Goal: Task Accomplishment & Management: Manage account settings

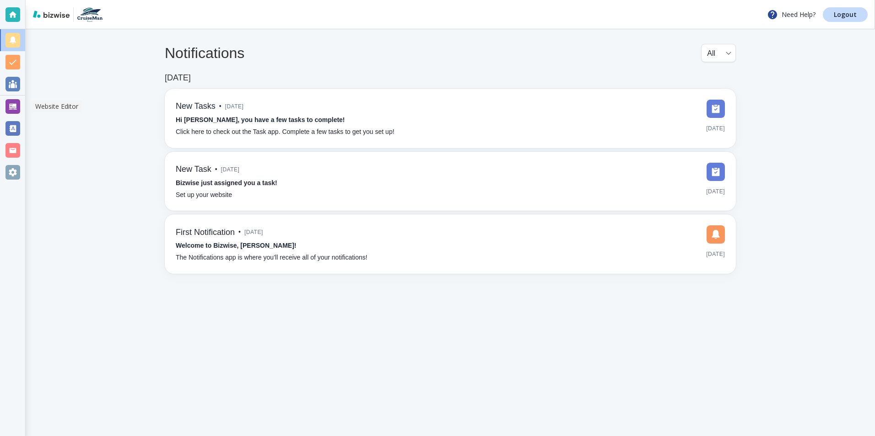
click at [16, 110] on div at bounding box center [12, 106] width 15 height 15
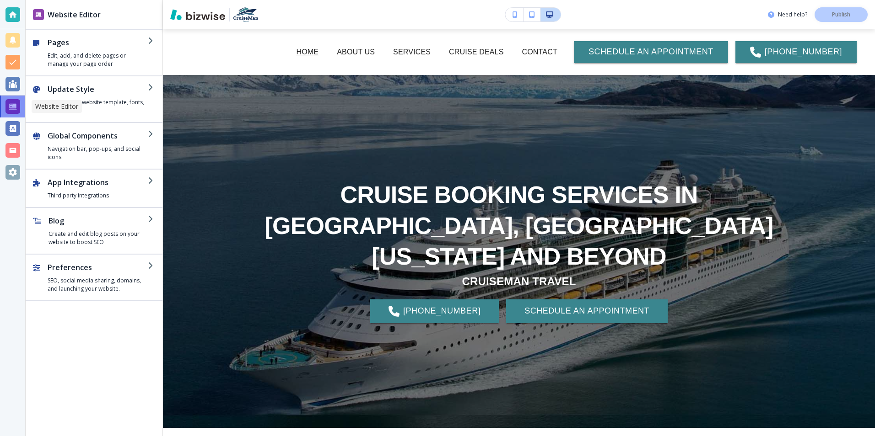
click at [16, 110] on div at bounding box center [12, 106] width 15 height 15
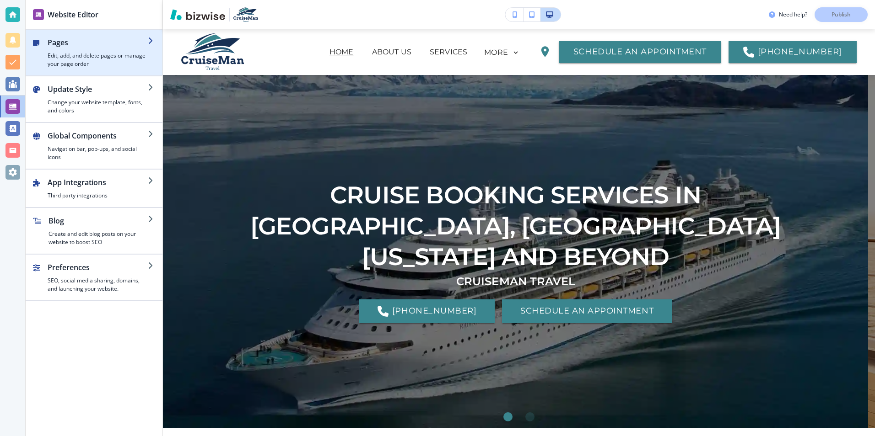
click at [104, 59] on h4 "Edit, add, and delete pages or manage your page order" at bounding box center [98, 60] width 100 height 16
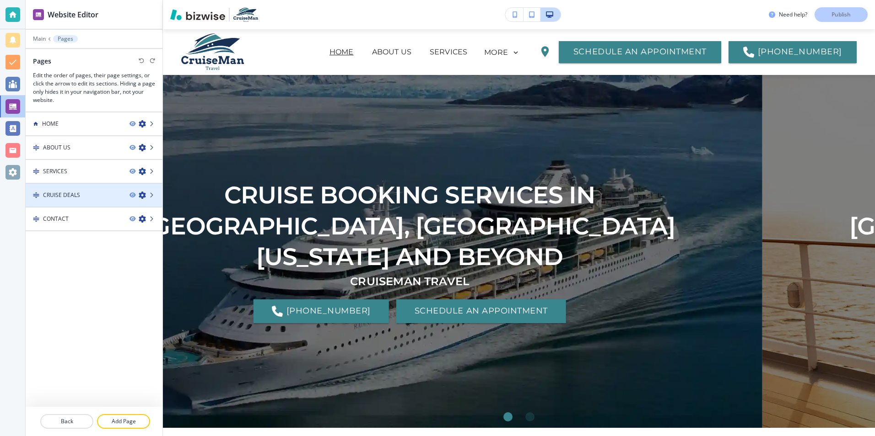
click at [64, 197] on h4 "CRUISE DEALS" at bounding box center [61, 195] width 37 height 8
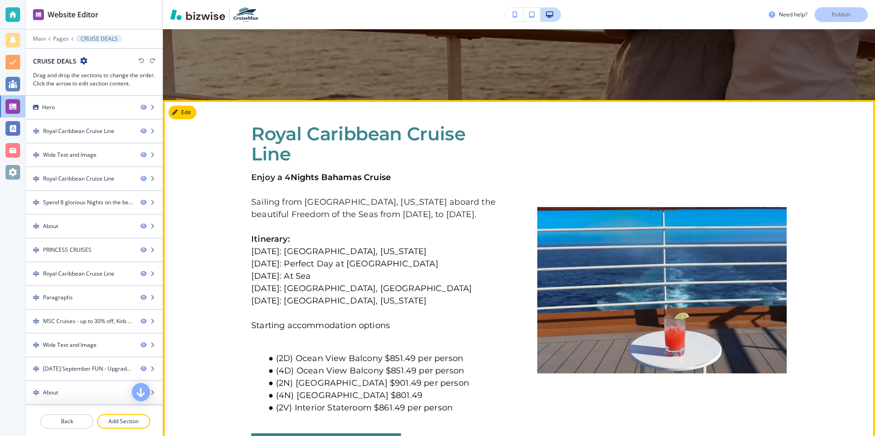
scroll to position [366, 0]
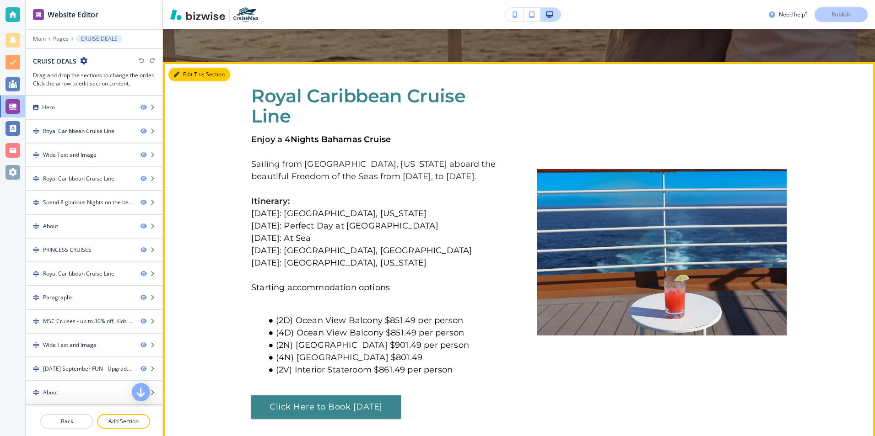
click at [194, 75] on button "Edit This Section" at bounding box center [199, 75] width 62 height 14
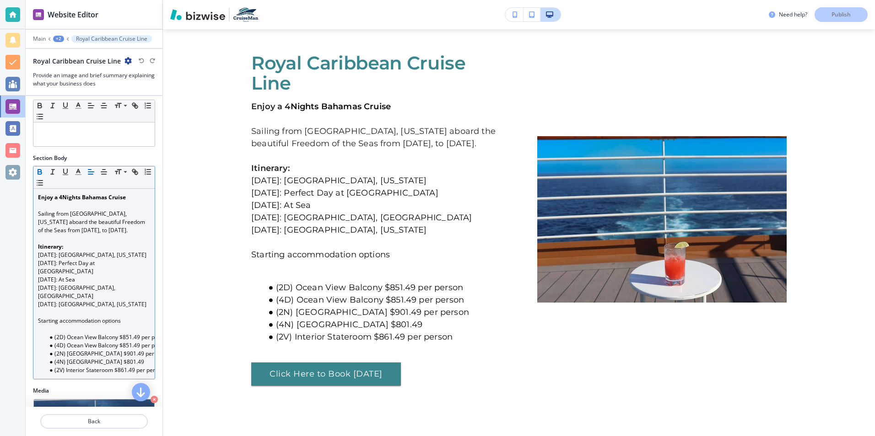
scroll to position [91, 0]
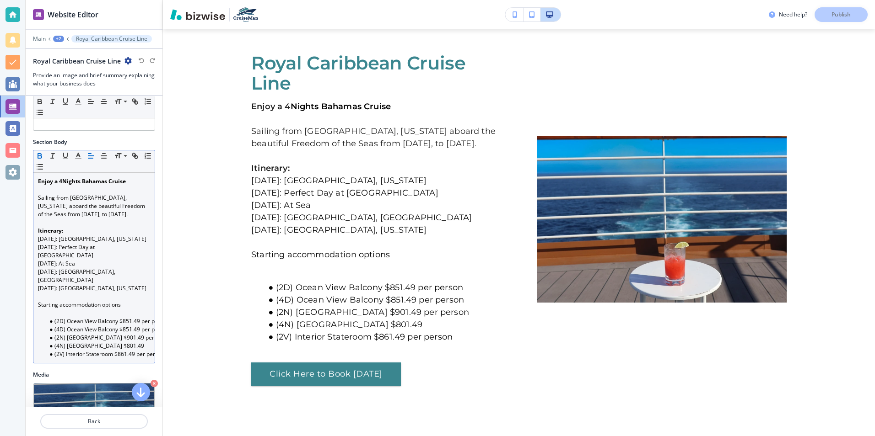
click at [64, 183] on strong "Nights Bahamas Cruise" at bounding box center [94, 181] width 64 height 8
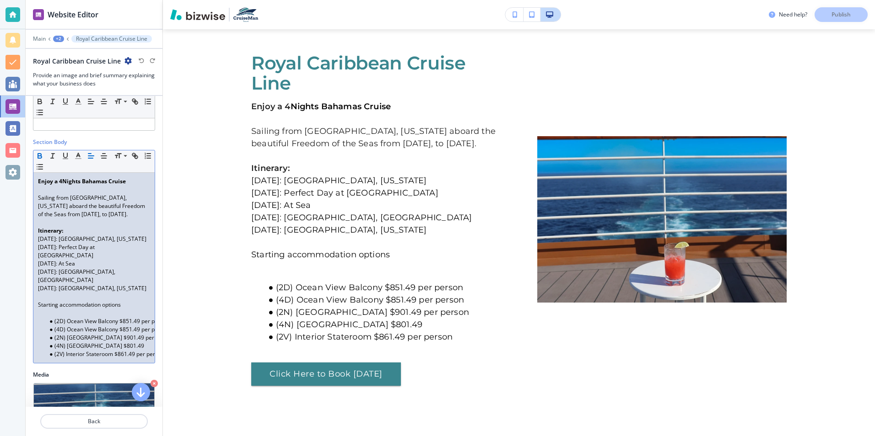
click at [63, 181] on strong "Nights Bahamas Cruise" at bounding box center [94, 181] width 64 height 8
click at [62, 182] on strong "Nights Bahamas Cruise" at bounding box center [94, 181] width 64 height 8
click at [107, 183] on strong "Nights Bahamas Cruise" at bounding box center [94, 181] width 64 height 8
click at [140, 208] on p "Sailing from [GEOGRAPHIC_DATA], [US_STATE] aboard the beautiful Freedom of the …" at bounding box center [94, 206] width 112 height 25
click at [81, 215] on p "Sailing from [GEOGRAPHIC_DATA], [US_STATE] aboard the beautiful Freedom of the …" at bounding box center [94, 206] width 112 height 25
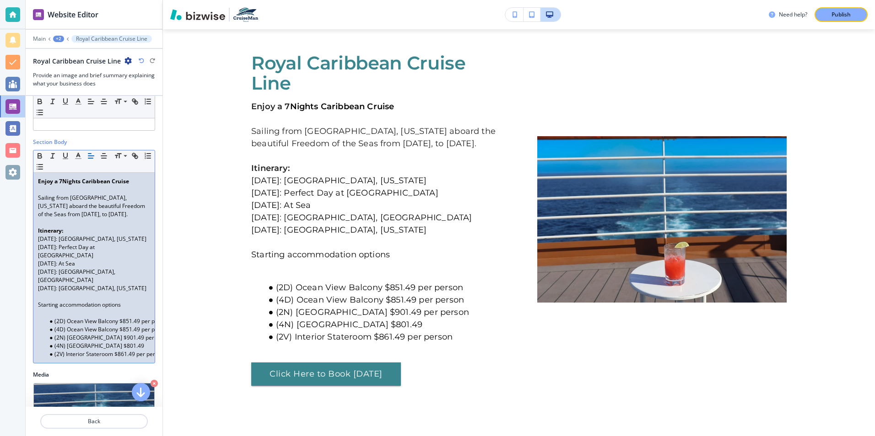
click at [99, 216] on p "Sailing from [GEOGRAPHIC_DATA], [US_STATE] aboard the beautiful Freedom of the …" at bounding box center [94, 206] width 112 height 25
click at [116, 215] on p "Sailing from [GEOGRAPHIC_DATA], [US_STATE] aboard the beautiful Freedom of the …" at bounding box center [94, 206] width 112 height 25
click at [131, 215] on p "Sailing from [GEOGRAPHIC_DATA], [US_STATE] aboard the beautiful Freedom of the …" at bounding box center [94, 206] width 112 height 25
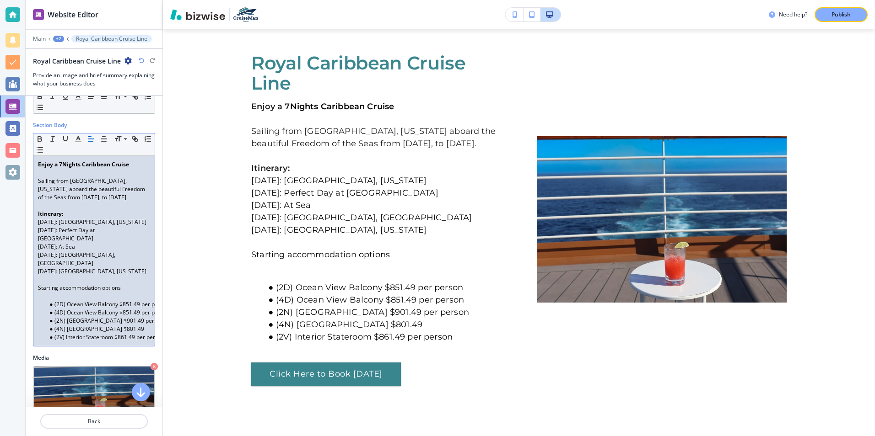
scroll to position [137, 0]
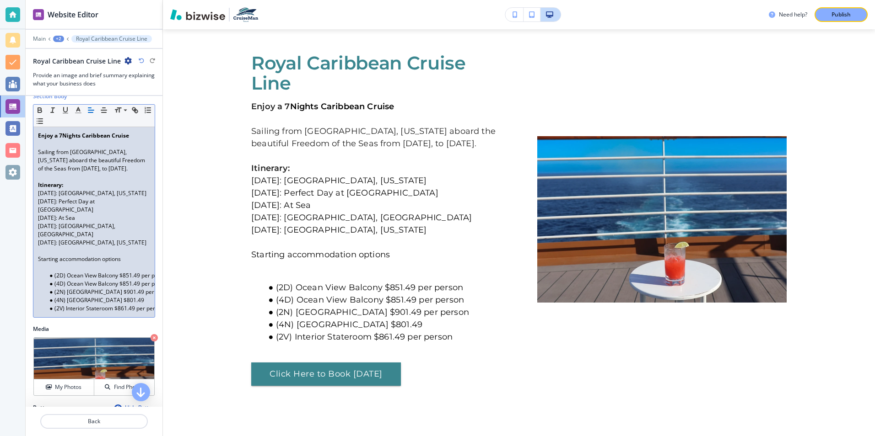
click at [47, 195] on span "[DATE]: [GEOGRAPHIC_DATA], [US_STATE]" at bounding box center [92, 193] width 108 height 8
click at [46, 202] on span "[DATE]: Perfect Day at [GEOGRAPHIC_DATA]" at bounding box center [67, 206] width 58 height 16
click at [129, 202] on p "[DATE]: Perfect Day at [GEOGRAPHIC_DATA]" at bounding box center [94, 206] width 112 height 16
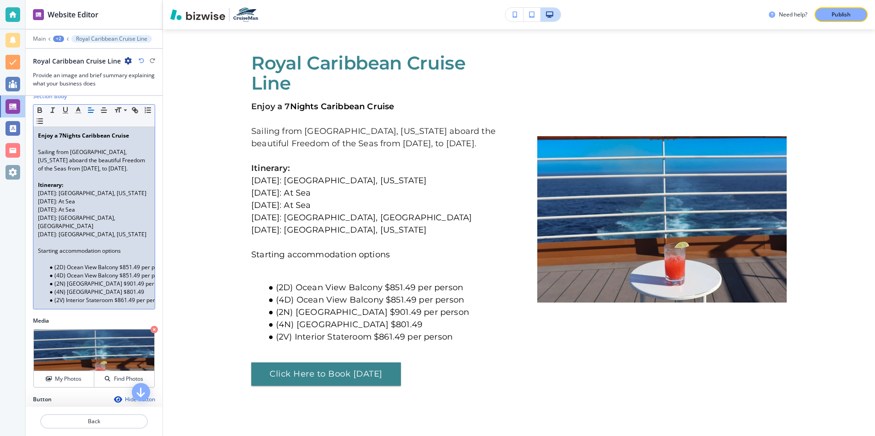
click at [48, 209] on span "[DATE]: At Sea" at bounding box center [56, 210] width 37 height 8
click at [54, 219] on span "[DATE]: [GEOGRAPHIC_DATA], [GEOGRAPHIC_DATA]" at bounding box center [77, 222] width 79 height 16
click at [48, 219] on span "[DATE]: [GEOGRAPHIC_DATA], [GEOGRAPHIC_DATA]" at bounding box center [77, 222] width 79 height 16
click at [116, 219] on p "[DATE]: [GEOGRAPHIC_DATA], [GEOGRAPHIC_DATA]" at bounding box center [94, 222] width 112 height 16
drag, startPoint x: 124, startPoint y: 214, endPoint x: 133, endPoint y: 213, distance: 9.7
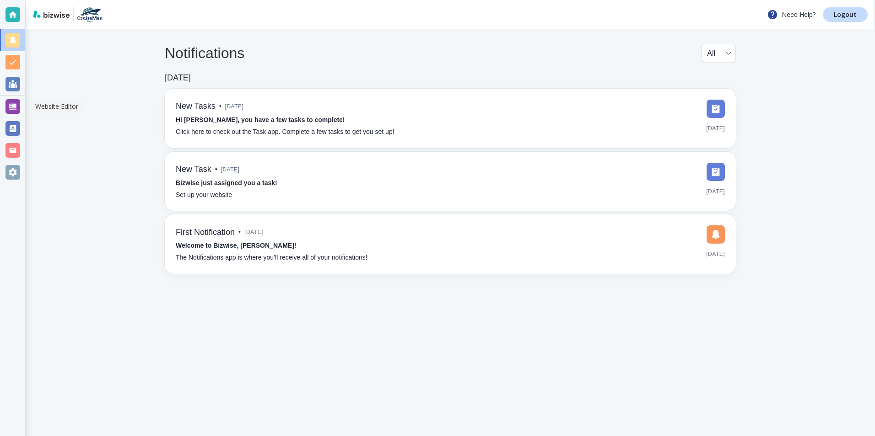
click at [15, 107] on div at bounding box center [12, 106] width 15 height 15
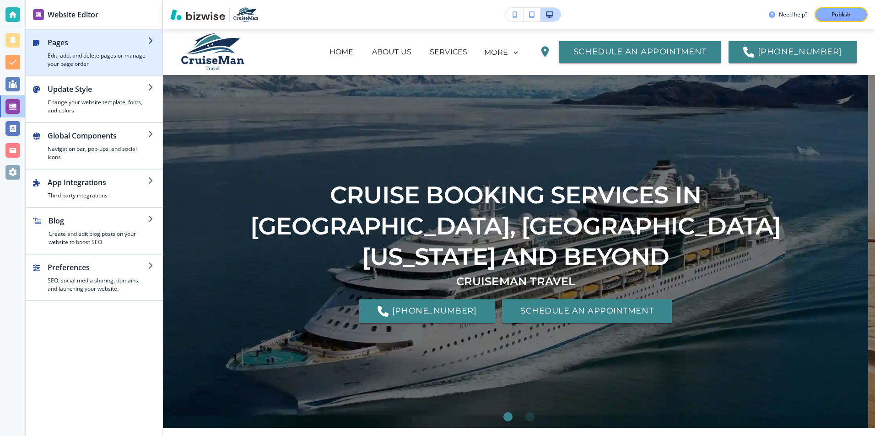
click at [84, 56] on h4 "Edit, add, and delete pages or manage your page order" at bounding box center [98, 60] width 100 height 16
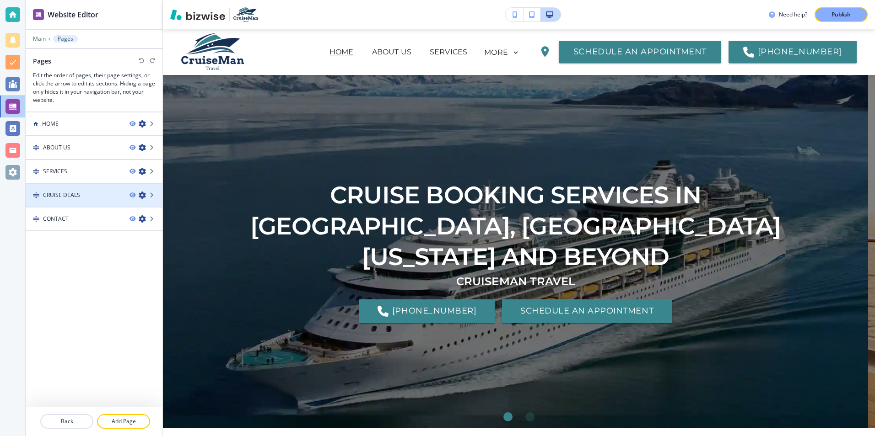
click at [72, 194] on h4 "CRUISE DEALS" at bounding box center [61, 195] width 37 height 8
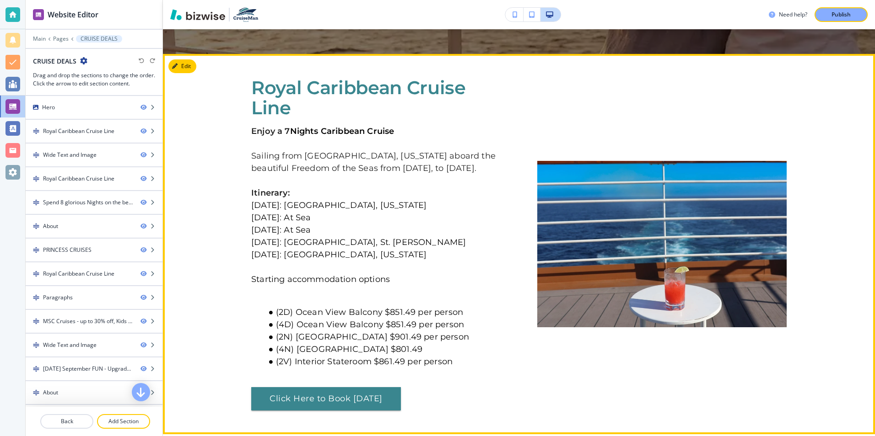
scroll to position [320, 0]
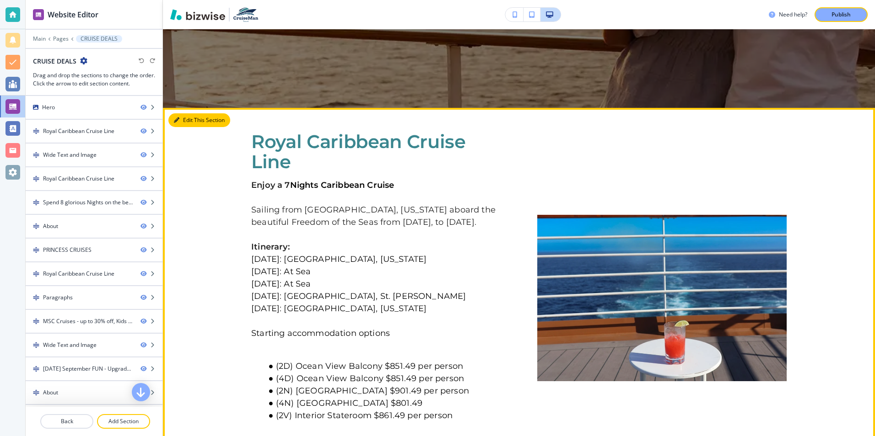
click at [188, 118] on button "Edit This Section" at bounding box center [199, 120] width 62 height 14
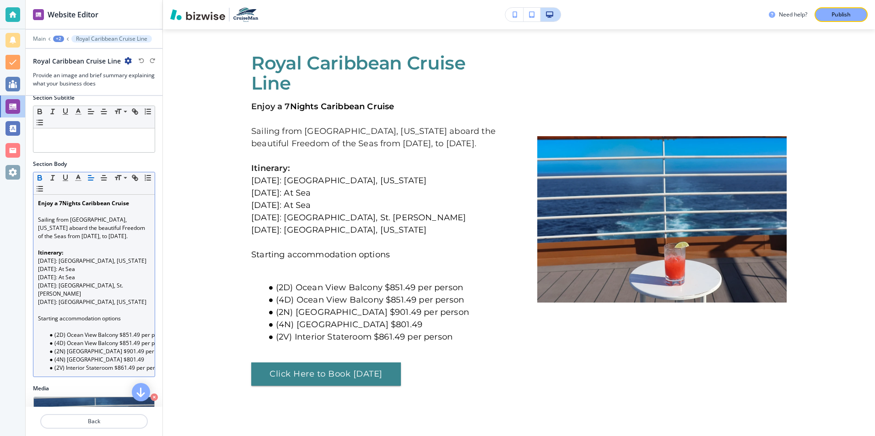
scroll to position [91, 0]
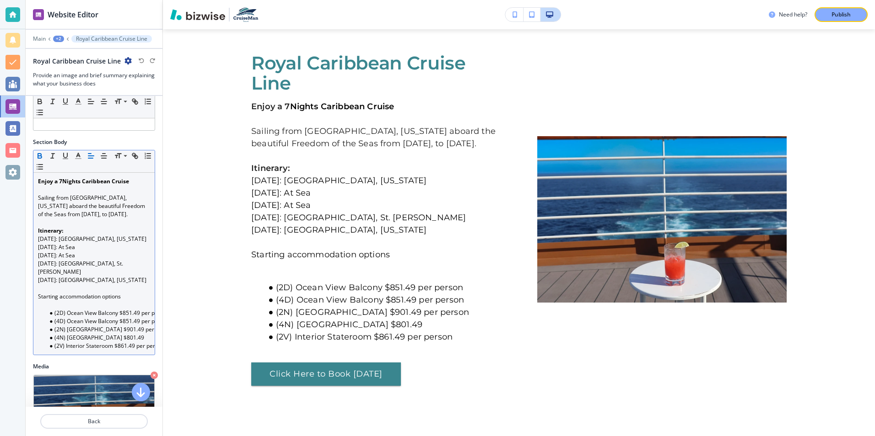
click at [127, 264] on p "[DATE]: [GEOGRAPHIC_DATA], St. [PERSON_NAME]" at bounding box center [94, 268] width 112 height 16
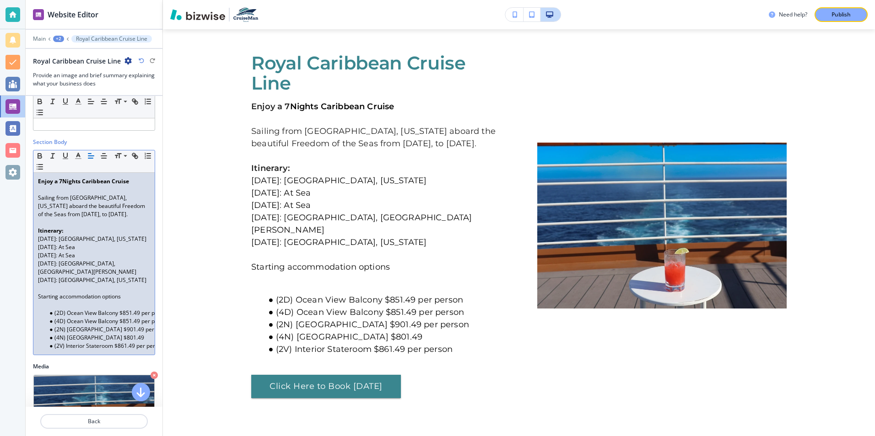
click at [45, 276] on span "[DATE]: [GEOGRAPHIC_DATA], [US_STATE]" at bounding box center [92, 280] width 108 height 8
click at [46, 276] on span "[DATE]: [GEOGRAPHIC_DATA], [US_STATE]" at bounding box center [92, 280] width 108 height 8
click at [109, 276] on p "[DATE]: [GEOGRAPHIC_DATA], [US_STATE]" at bounding box center [94, 280] width 112 height 8
click at [93, 285] on p at bounding box center [94, 289] width 112 height 8
click at [94, 276] on span "[DATE]: [PERSON_NAME]" at bounding box center [70, 280] width 64 height 8
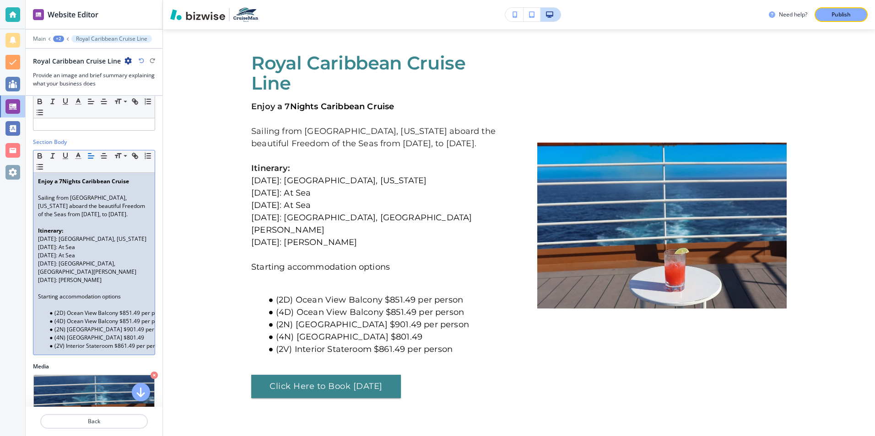
click at [117, 276] on p "[DATE]: [PERSON_NAME]" at bounding box center [94, 280] width 112 height 8
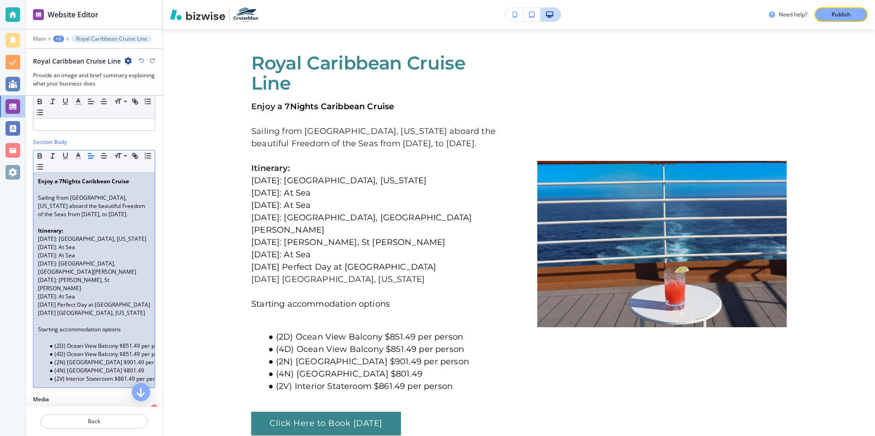
click at [64, 342] on span "(2D) Ocean View Balcony $851.49 per person" at bounding box center [111, 346] width 115 height 8
click at [140, 342] on span "(D2) Ocean View Balcony $851.49 per person" at bounding box center [111, 346] width 115 height 8
click at [64, 350] on span "(4D) Ocean View Balcony $851.49 per person" at bounding box center [111, 354] width 115 height 8
click at [139, 350] on span "(D4) Ocean View Balcony $851.49 per person" at bounding box center [111, 354] width 115 height 8
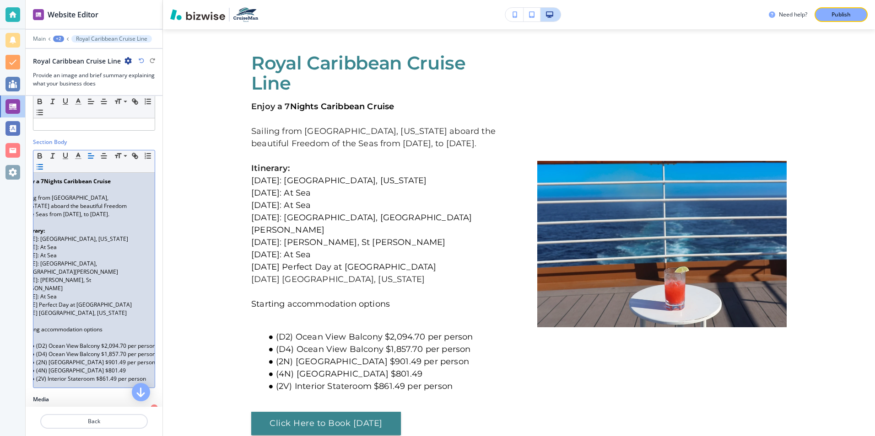
scroll to position [0, 28]
click at [146, 338] on div "Enjoy a 7 Nights Caribbean Cruise Sailing from [GEOGRAPHIC_DATA], [US_STATE] ab…" at bounding box center [93, 280] width 121 height 215
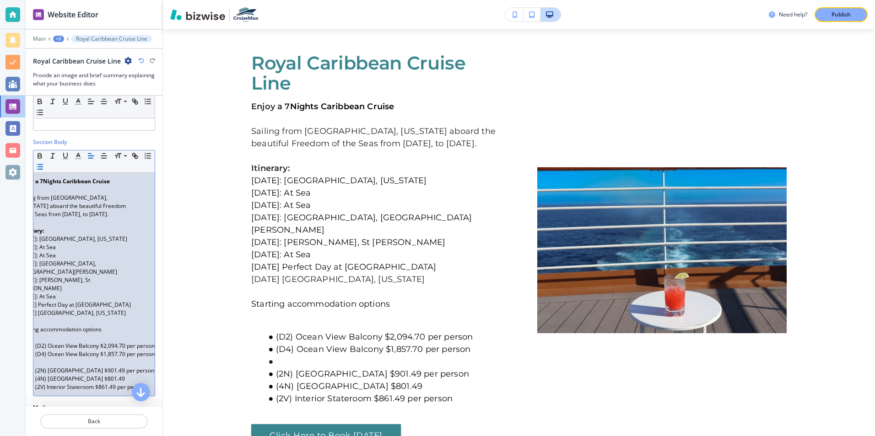
scroll to position [0, 22]
click at [118, 359] on li "(IF) Infinite Central Park Balcony" at bounding box center [79, 363] width 104 height 8
click at [127, 359] on li "(IF) Infinite Central Park Balcony $2,24.70" at bounding box center [79, 363] width 104 height 8
click at [124, 359] on li "(IF) Infinite Central Park Balcony $2,24.70" at bounding box center [79, 363] width 104 height 8
click at [145, 347] on div "Enjoy a 7 Nights Caribbean Cruise Sailing from [GEOGRAPHIC_DATA], [US_STATE] ab…" at bounding box center [93, 284] width 121 height 223
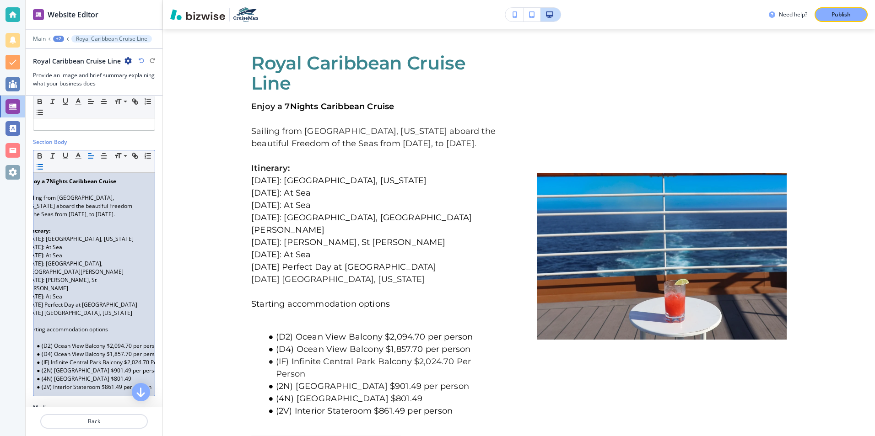
scroll to position [0, 7]
click at [55, 367] on span "(2N) [GEOGRAPHIC_DATA] $901.49 per person" at bounding box center [107, 371] width 119 height 8
click at [144, 367] on span "(N4) [GEOGRAPHIC_DATA] $901.49 per person" at bounding box center [107, 371] width 119 height 8
click at [127, 367] on li "(N4) Ocer person" at bounding box center [91, 371] width 104 height 8
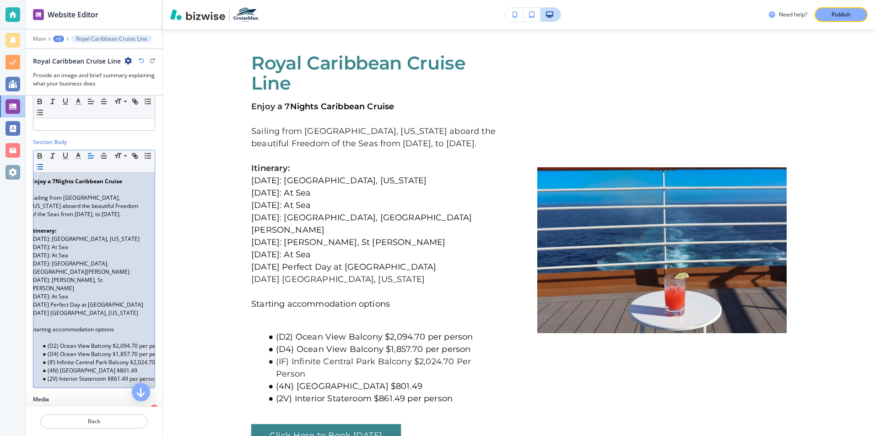
click at [56, 367] on span "(4N) [GEOGRAPHIC_DATA] $801.49" at bounding box center [93, 371] width 90 height 8
click at [140, 355] on div "Enjoy a 7 Nights Caribbean Cruise Sailing from [GEOGRAPHIC_DATA], [US_STATE] ab…" at bounding box center [93, 280] width 121 height 215
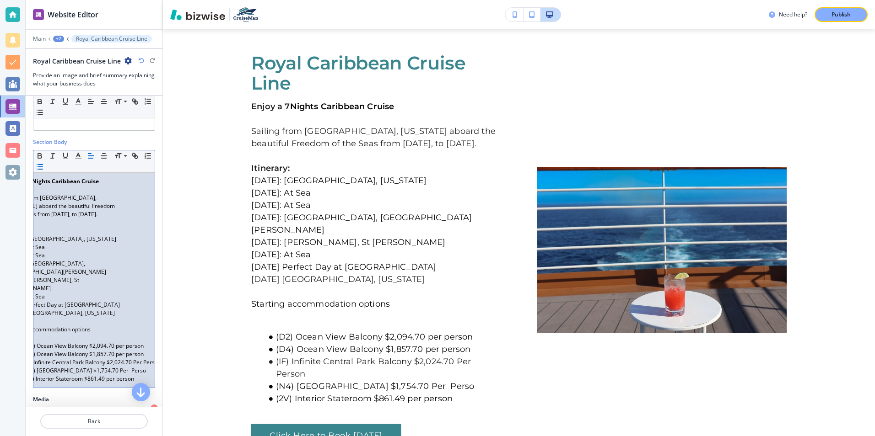
scroll to position [0, 34]
click at [100, 375] on span "(2V) Interior Stateroom $861.49 per person" at bounding box center [76, 379] width 110 height 8
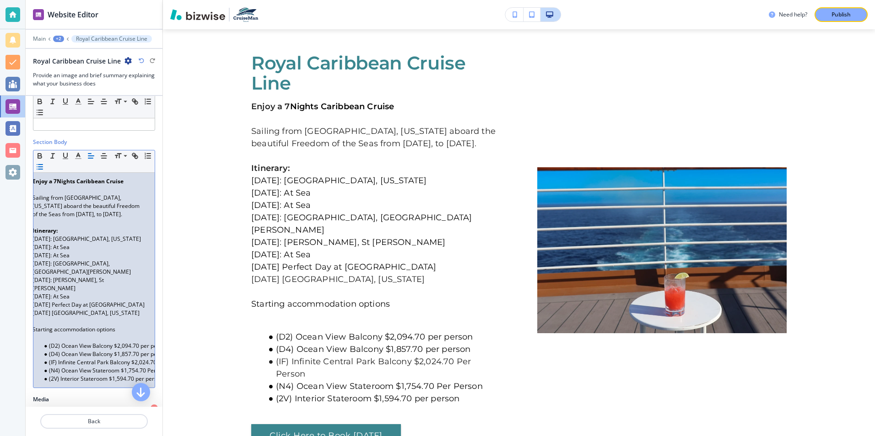
scroll to position [0, 0]
click at [63, 375] on span "(2V) Interior Stateroom $1,594.70 per person" at bounding box center [111, 379] width 114 height 8
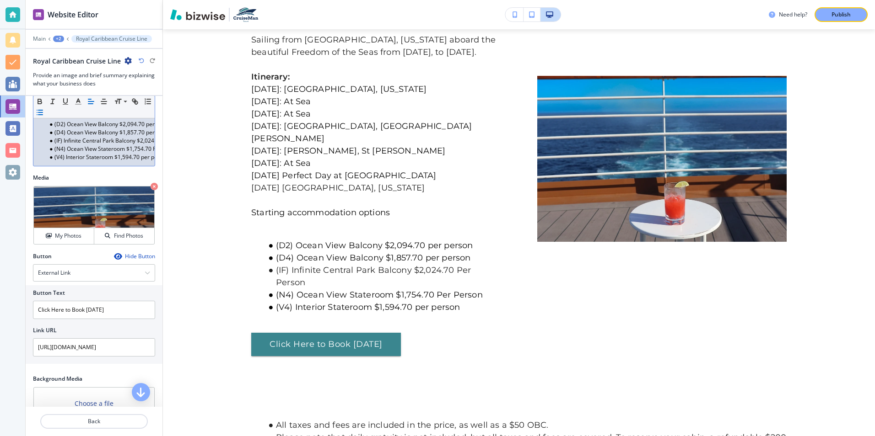
scroll to position [320, 0]
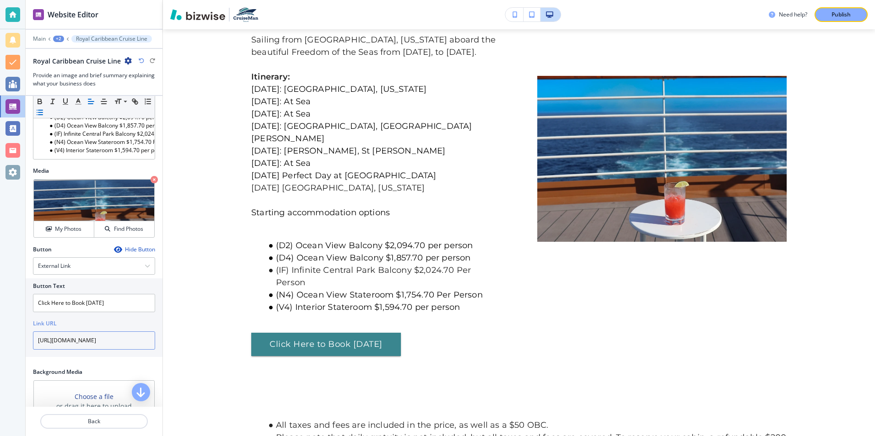
click at [142, 332] on input "[URL][DOMAIN_NAME]" at bounding box center [94, 341] width 122 height 18
click at [142, 332] on input "cruise/package/1575322?siid=1073979" at bounding box center [94, 341] width 122 height 18
type input "c"
paste input "[URL][DOMAIN_NAME]"
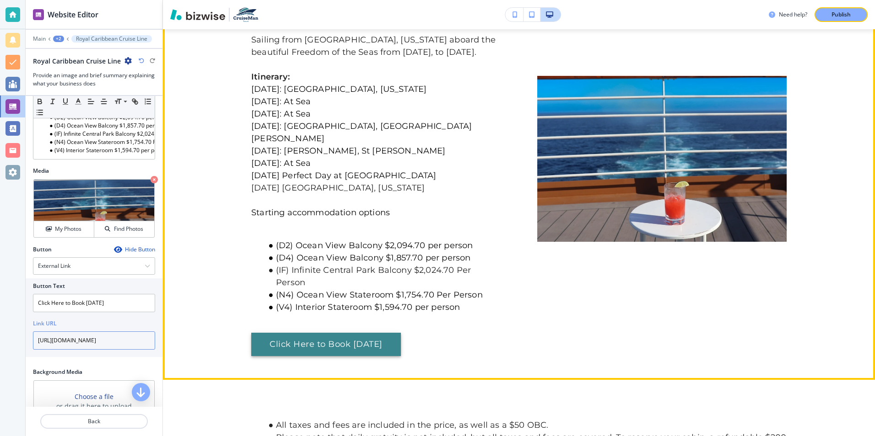
type input "[URL][DOMAIN_NAME]"
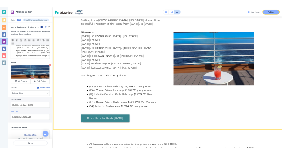
scroll to position [0, 0]
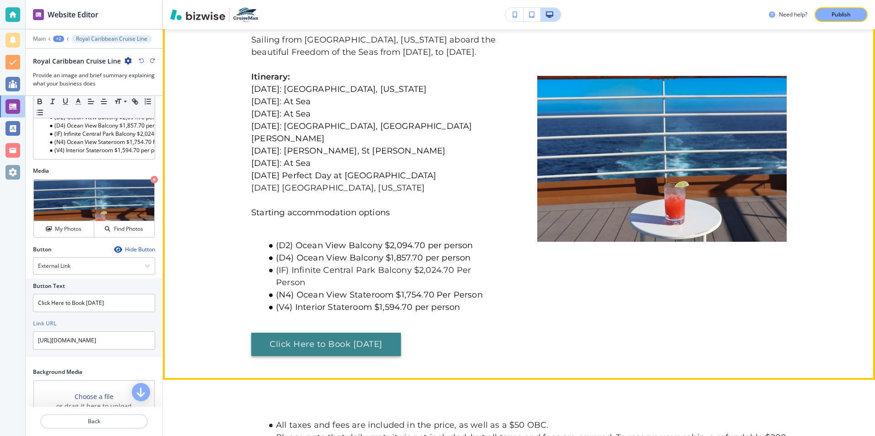
click at [292, 333] on link "Click Here to Book [DATE]" at bounding box center [326, 345] width 150 height 24
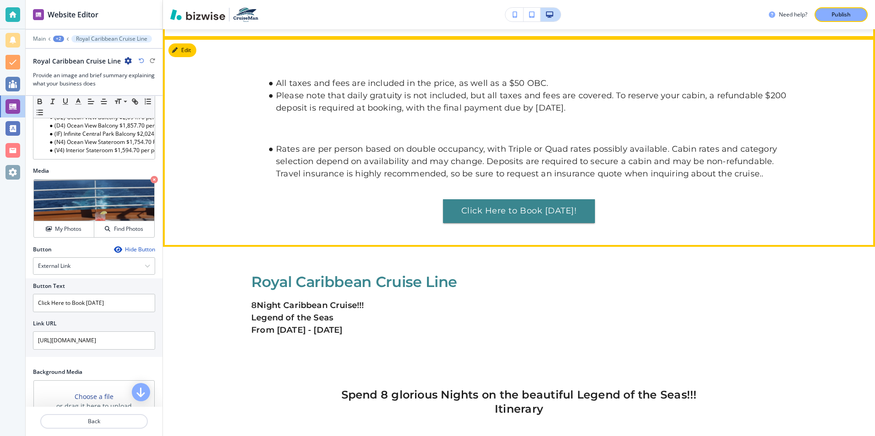
scroll to position [816, 0]
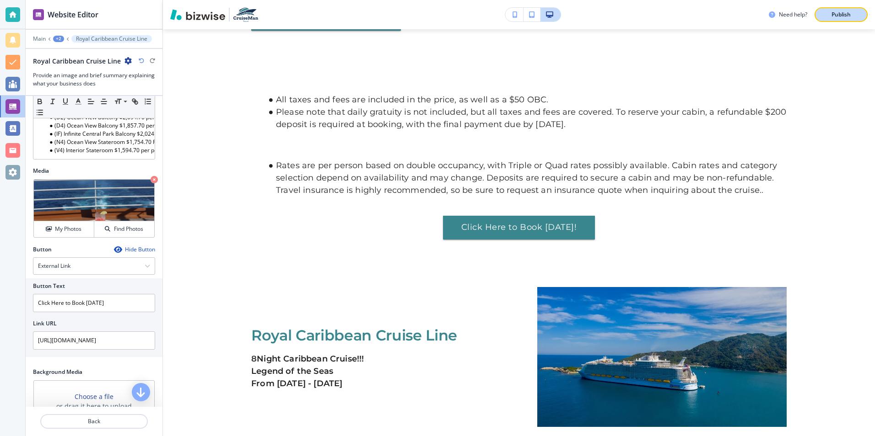
click at [840, 16] on p "Publish" at bounding box center [840, 15] width 19 height 8
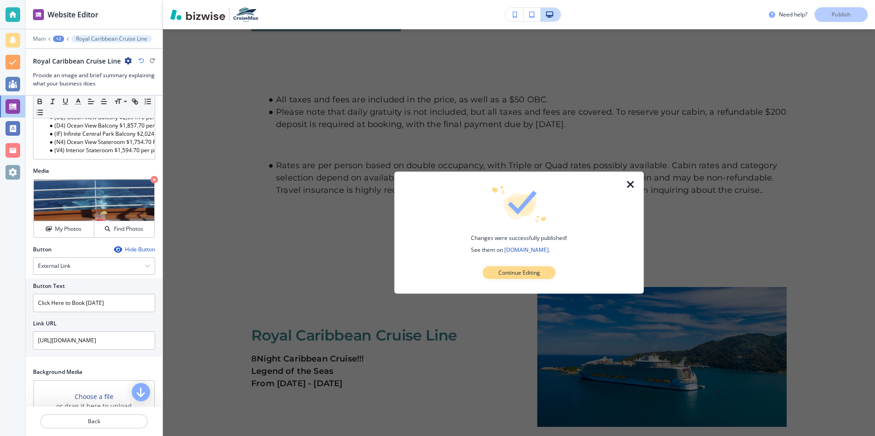
click at [527, 272] on p "Continue Editing" at bounding box center [519, 273] width 42 height 8
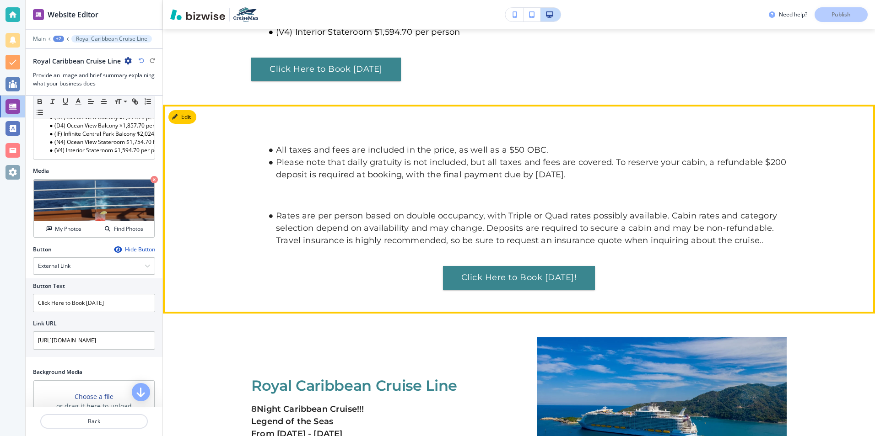
scroll to position [770, 0]
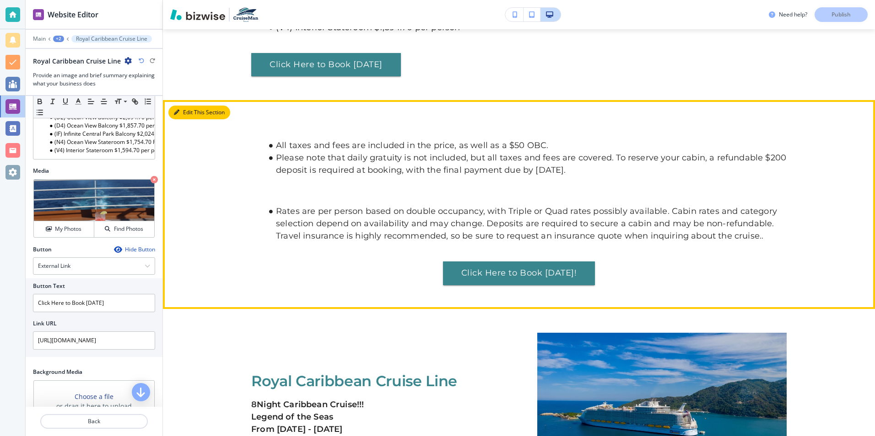
click at [193, 106] on button "Edit This Section" at bounding box center [199, 113] width 62 height 14
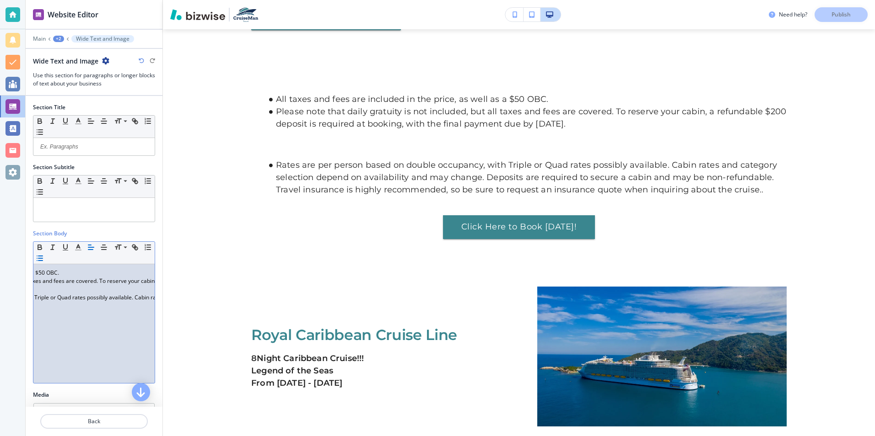
scroll to position [0, 146]
click at [82, 274] on div "All taxes and fees are included in the price, as well as a $50 OBC. Please note…" at bounding box center [93, 323] width 121 height 119
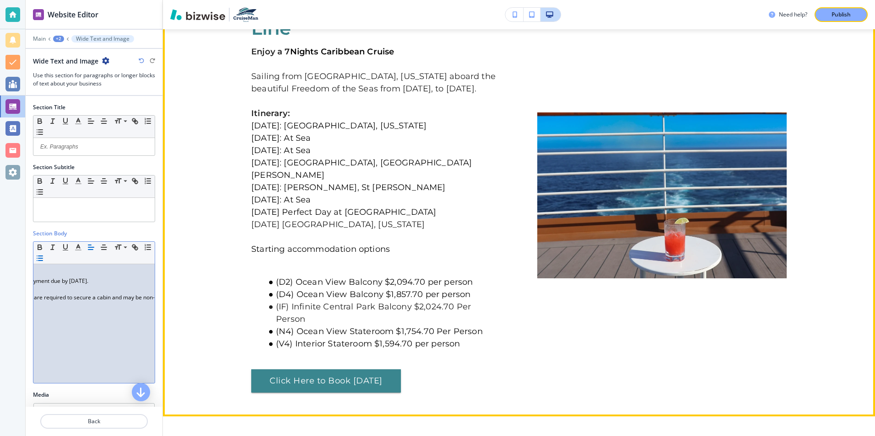
scroll to position [451, 0]
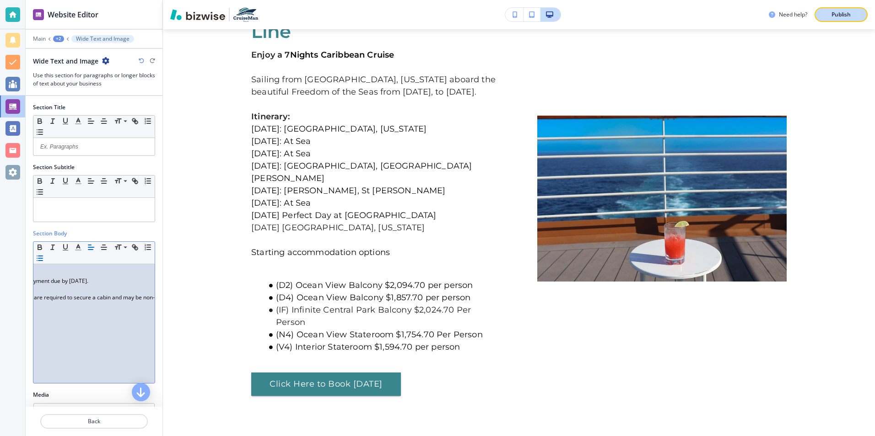
click at [832, 15] on p "Publish" at bounding box center [840, 15] width 19 height 8
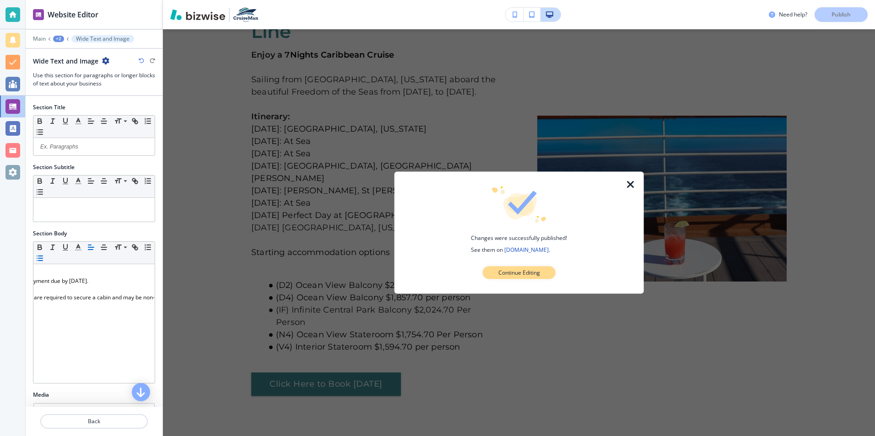
click at [508, 269] on p "Continue Editing" at bounding box center [519, 273] width 42 height 8
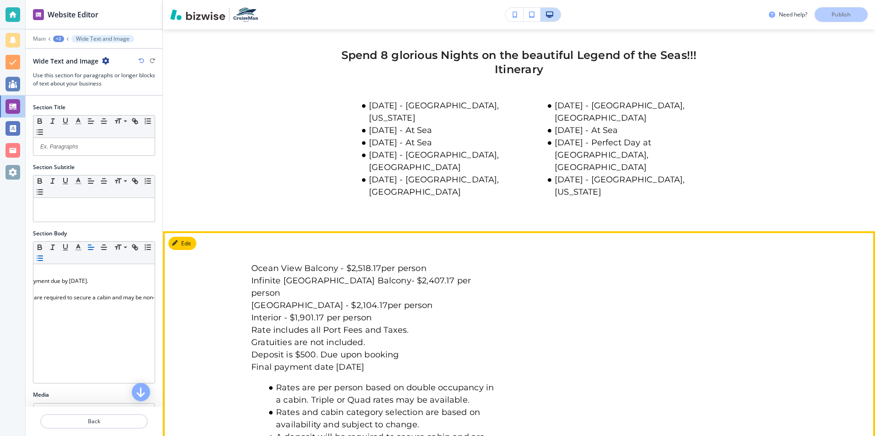
scroll to position [1274, 0]
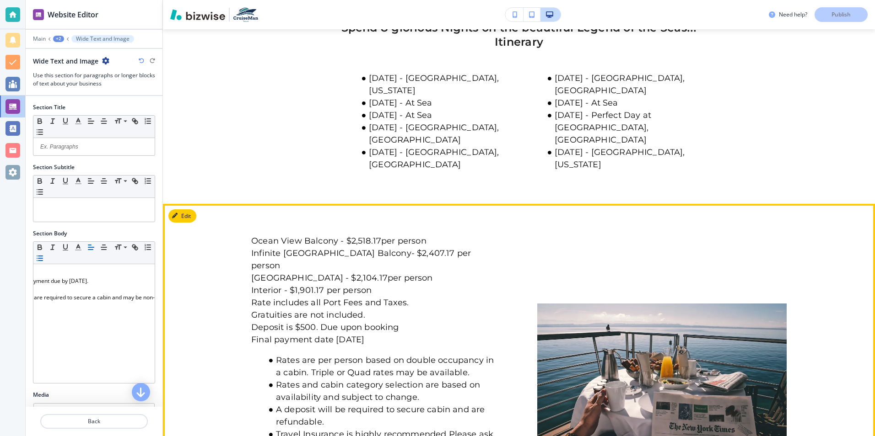
click at [427, 235] on p "Ocean View Balcony - $2,518.17per person" at bounding box center [375, 241] width 249 height 12
click at [192, 210] on button "Edit This Section" at bounding box center [199, 217] width 62 height 14
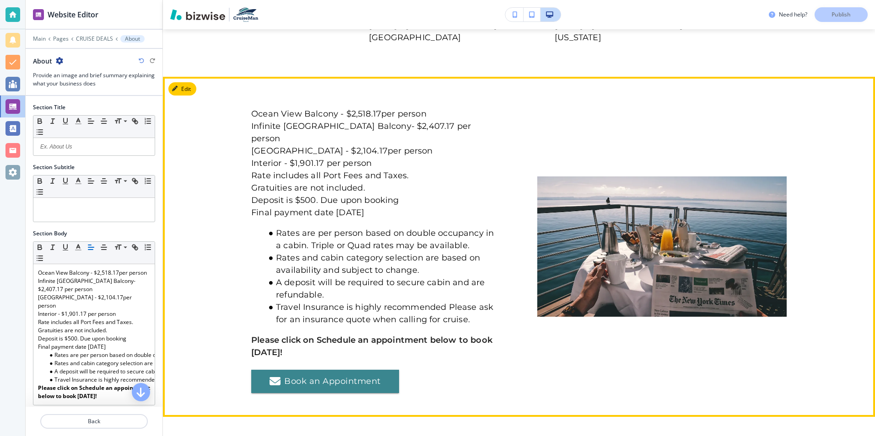
scroll to position [1412, 0]
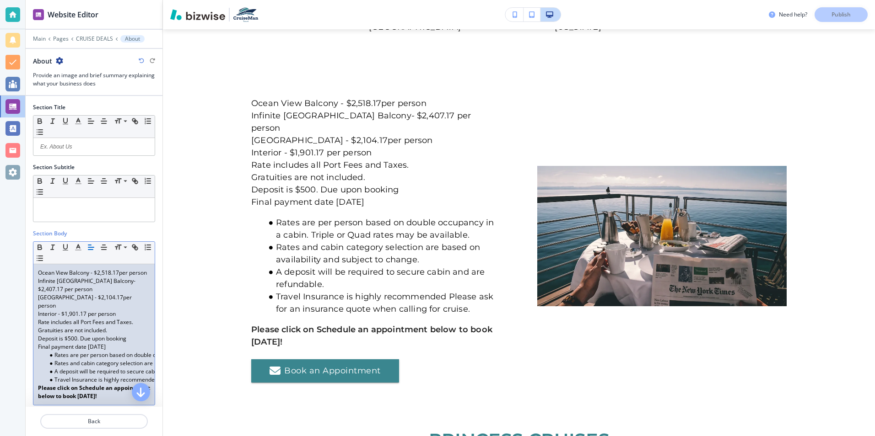
click at [75, 277] on p "Ocean View Balcony - $2,518.17per person" at bounding box center [94, 273] width 112 height 8
click at [118, 273] on span "Ocean View Balcony - $2,518.17per person" at bounding box center [92, 273] width 109 height 8
click at [110, 290] on span "Infinite [GEOGRAPHIC_DATA] Balcony- $2,407.17 per person" at bounding box center [87, 285] width 99 height 16
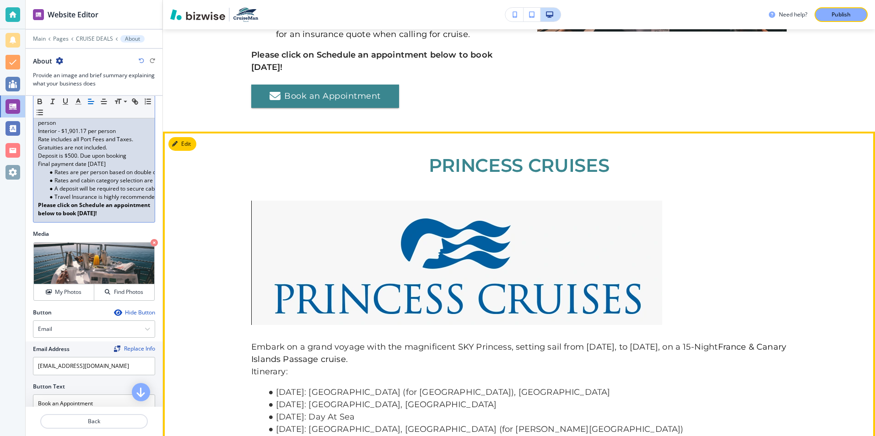
scroll to position [1686, 0]
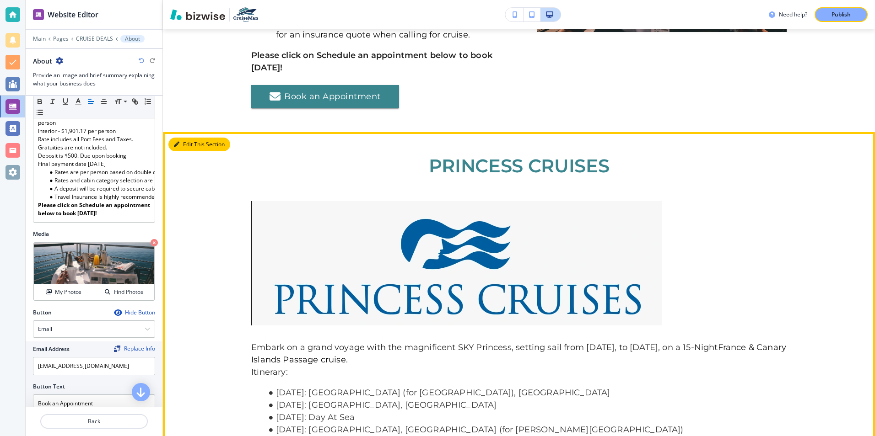
click at [188, 138] on button "Edit This Section" at bounding box center [199, 145] width 62 height 14
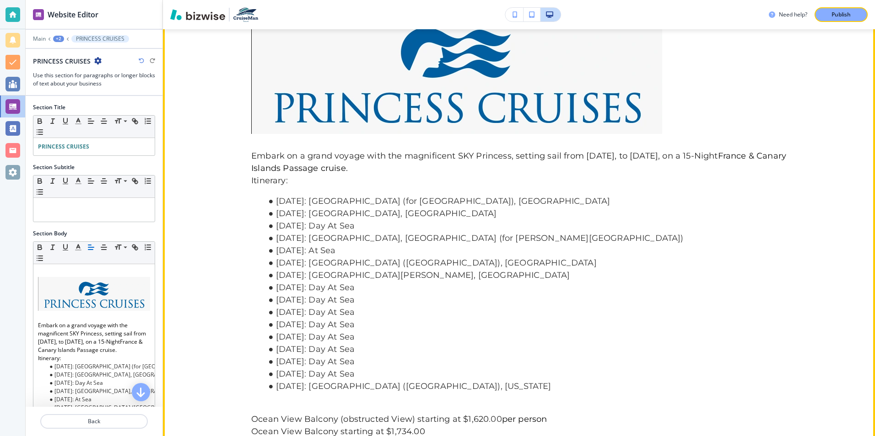
scroll to position [1877, 0]
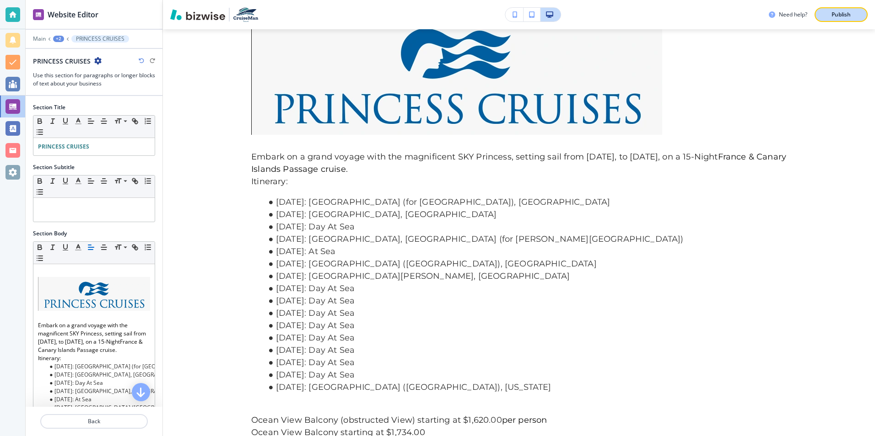
click at [838, 13] on p "Publish" at bounding box center [840, 15] width 19 height 8
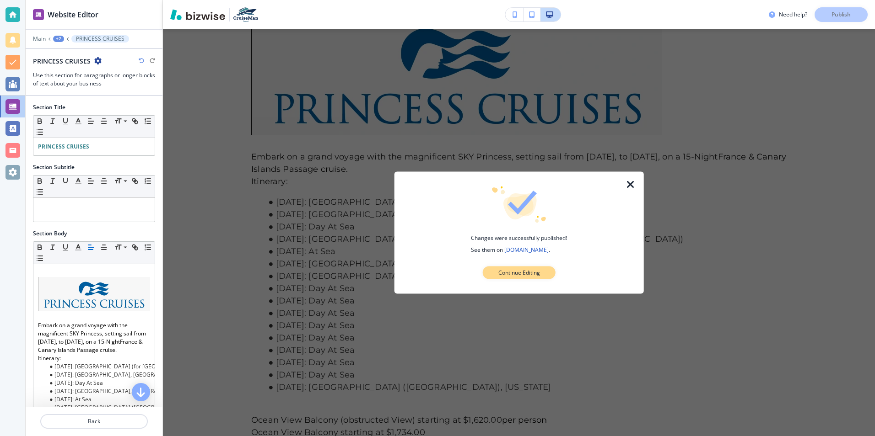
click at [538, 270] on p "Continue Editing" at bounding box center [519, 273] width 42 height 8
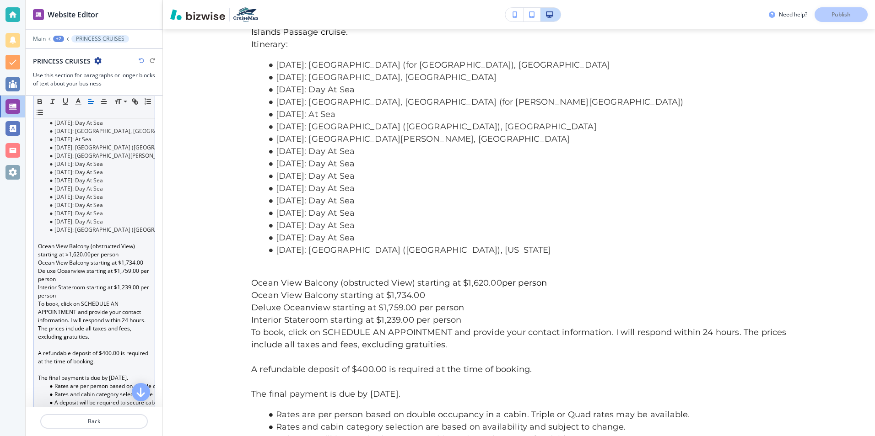
scroll to position [274, 0]
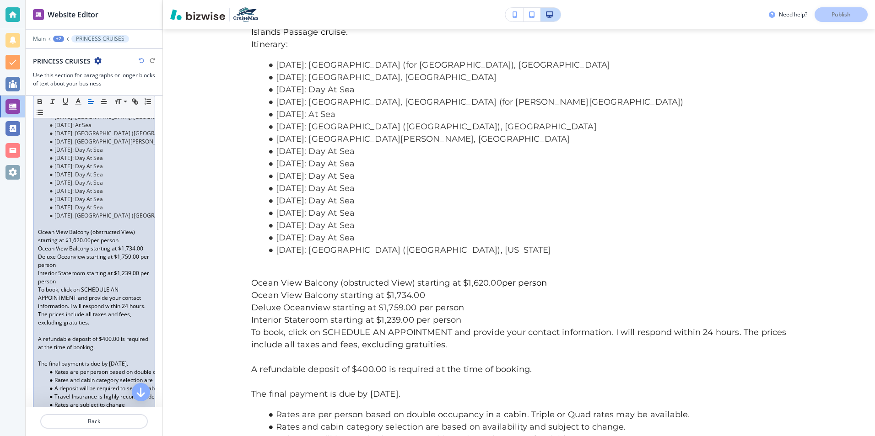
click at [83, 244] on span ".00" at bounding box center [87, 240] width 8 height 8
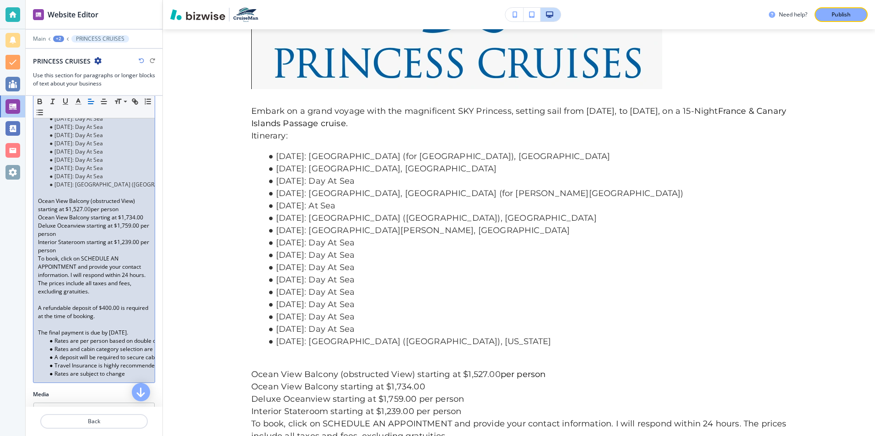
scroll to position [320, 0]
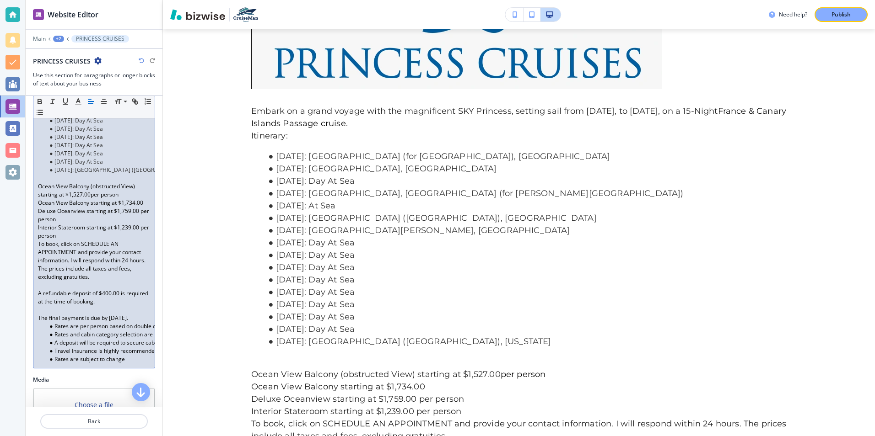
click at [129, 207] on p "Ocean View Balcony starting at $1,734.00" at bounding box center [94, 203] width 112 height 8
click at [131, 218] on p "Deluxe Oceanview starting at $1,759.00 per person" at bounding box center [94, 215] width 112 height 16
click at [130, 235] on p "Interior Stateroom starting at $1,239.00 per person" at bounding box center [94, 232] width 112 height 16
click at [128, 235] on p "Interior Stateroom starting at $1,239.00 per person" at bounding box center [94, 232] width 112 height 16
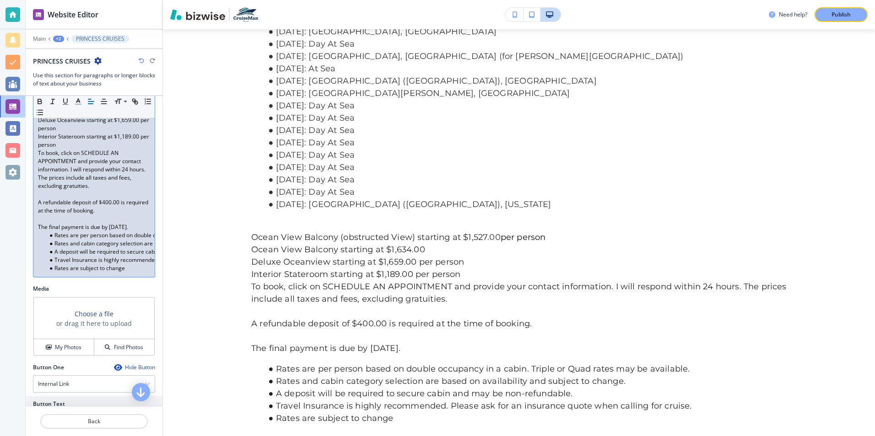
scroll to position [412, 0]
click at [129, 231] on p "The final payment is due by [DATE]." at bounding box center [94, 227] width 112 height 8
click at [128, 231] on p "The final payment is due by [DATE]." at bounding box center [94, 227] width 112 height 8
click at [107, 209] on p "A refundable deposit of $400.00 is required at the time of booking." at bounding box center [94, 206] width 112 height 16
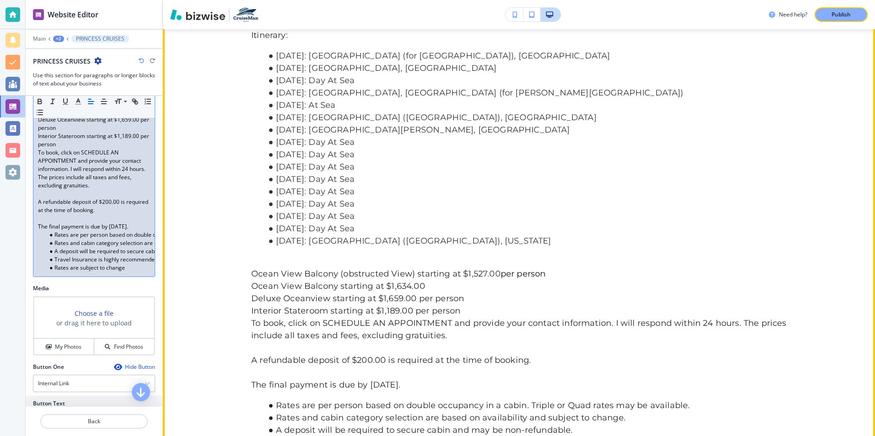
scroll to position [2060, 0]
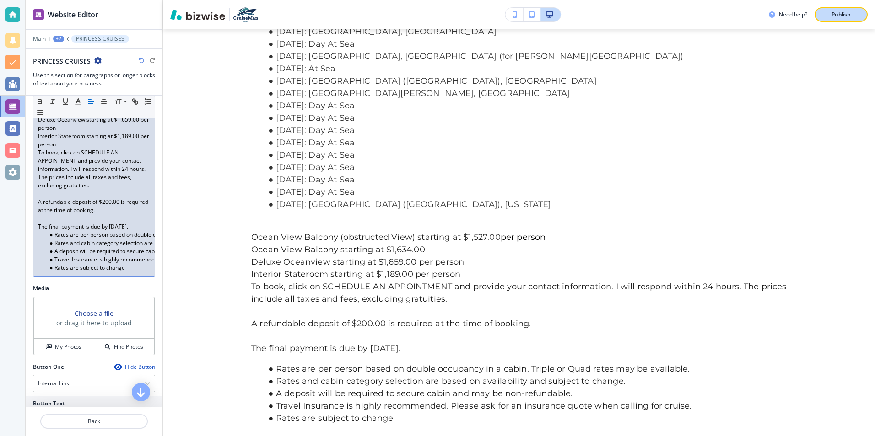
click at [835, 16] on p "Publish" at bounding box center [840, 15] width 19 height 8
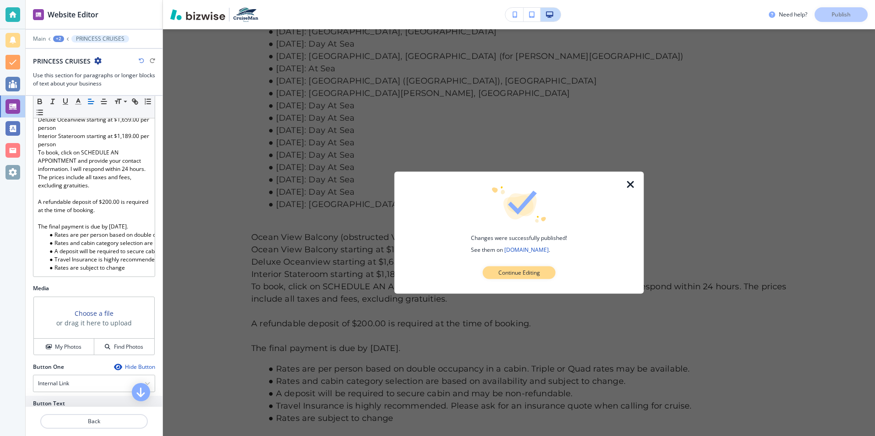
click at [516, 274] on p "Continue Editing" at bounding box center [519, 273] width 42 height 8
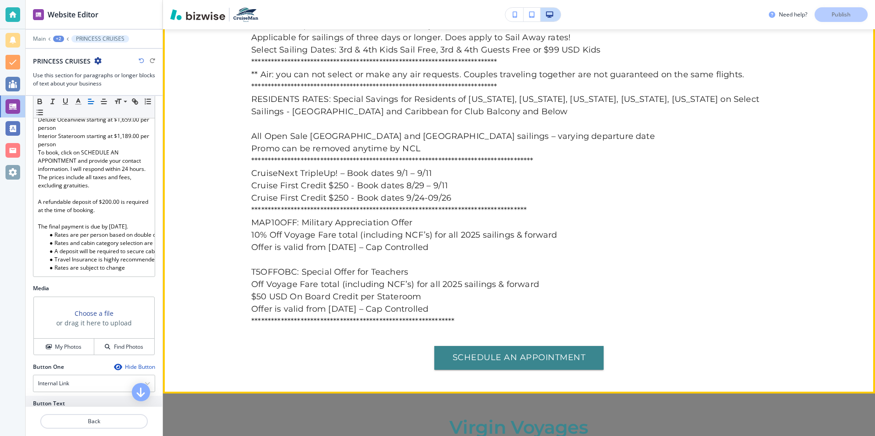
scroll to position [5948, 0]
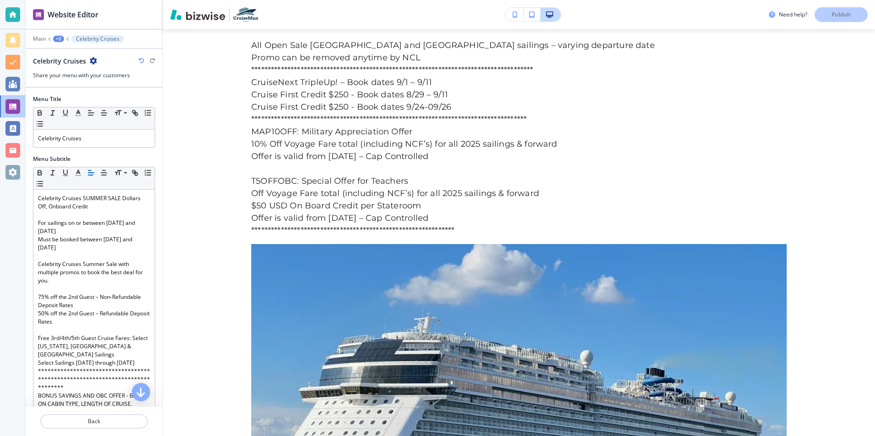
scroll to position [6046, 0]
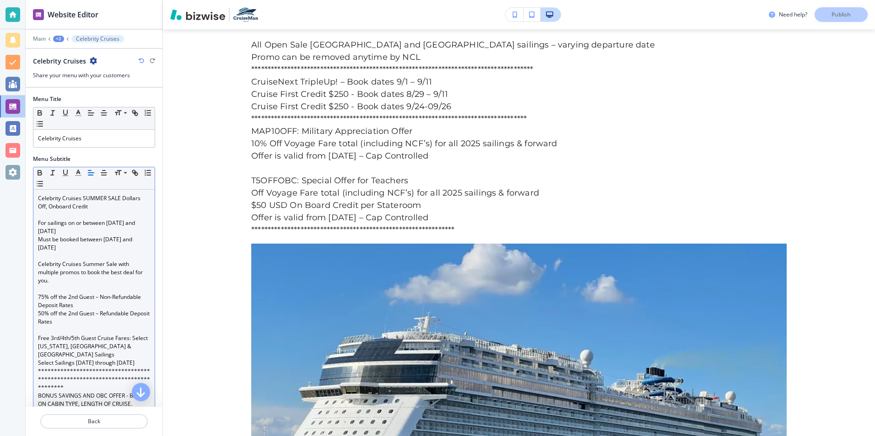
click at [99, 209] on p "Celebrity Cruises SUMMER SALE Dollars Off, Onboard Credit" at bounding box center [94, 202] width 112 height 16
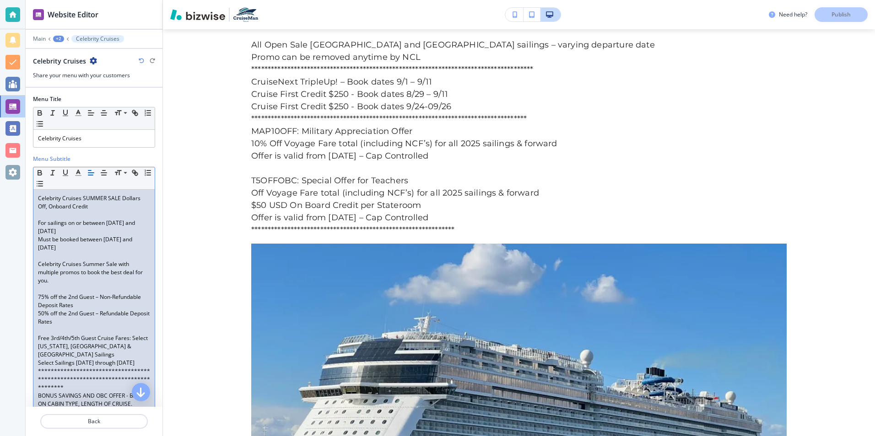
scroll to position [0, 0]
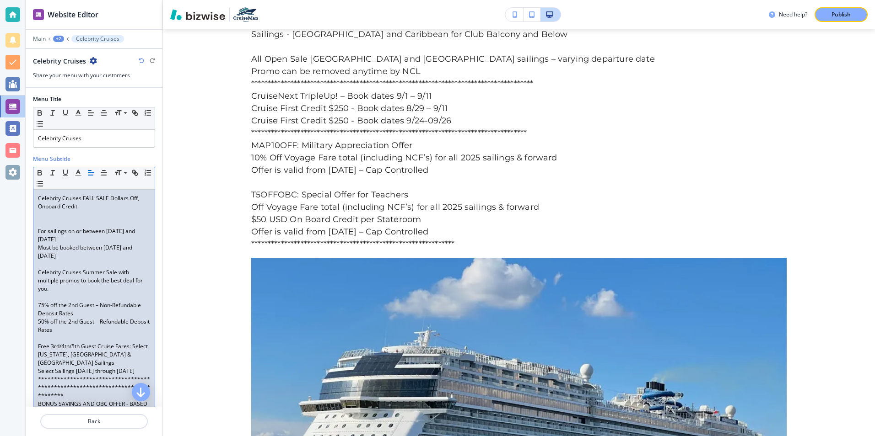
click at [86, 258] on p "Must be booked between [DATE] and [DATE]" at bounding box center [94, 252] width 112 height 16
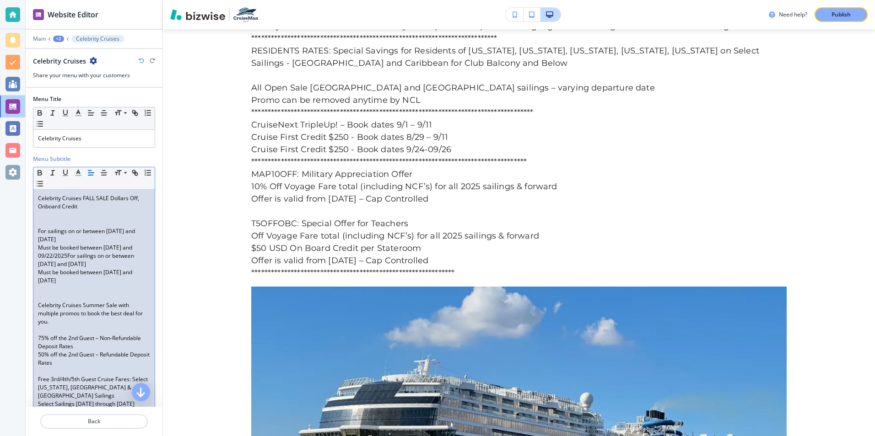
click at [79, 257] on p "Must be booked between [DATE] and 09/22/2025For sailings on or between [DATE] a…" at bounding box center [94, 256] width 112 height 25
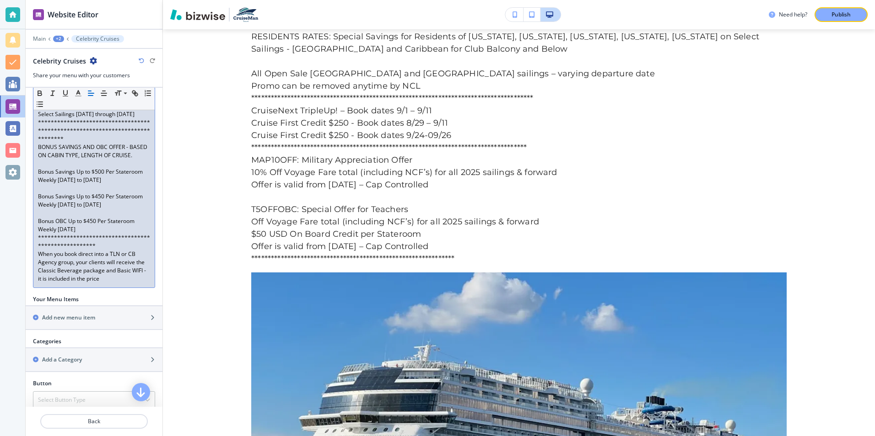
scroll to position [274, 0]
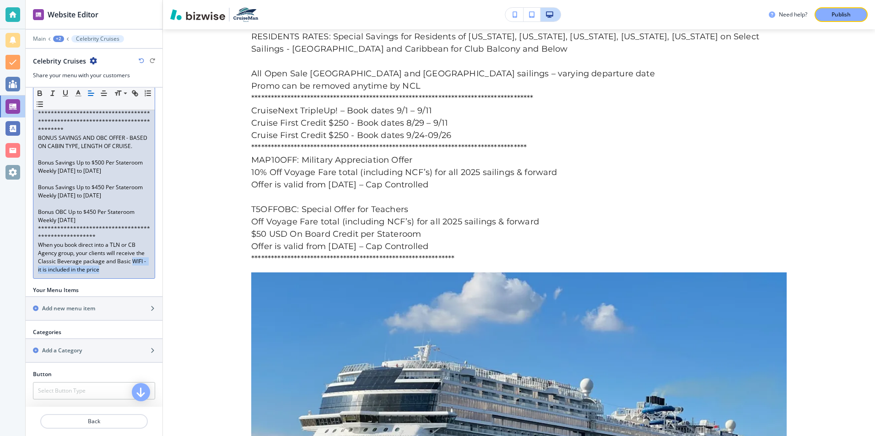
drag, startPoint x: 38, startPoint y: 286, endPoint x: 116, endPoint y: 286, distance: 78.2
click at [116, 274] on p "When you book direct into a TLN or CB Agency group, your clients will receive t…" at bounding box center [94, 257] width 112 height 33
click at [78, 95] on icon "button" at bounding box center [78, 93] width 8 height 8
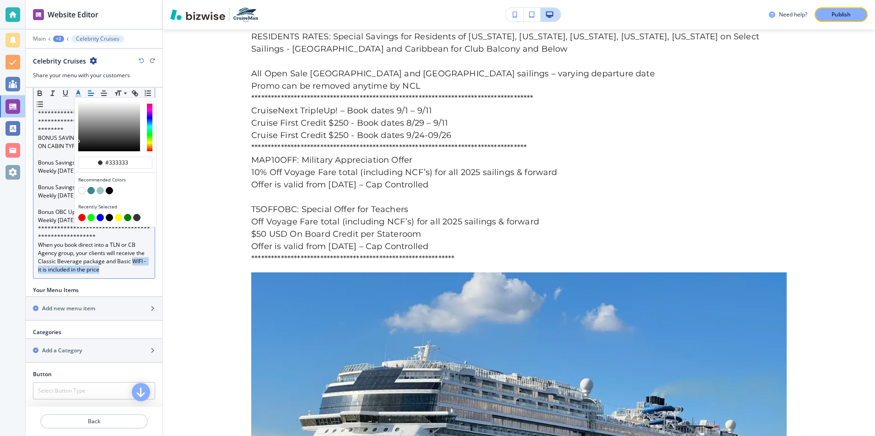
click at [81, 216] on button "button" at bounding box center [81, 217] width 7 height 7
type input "#ff0000"
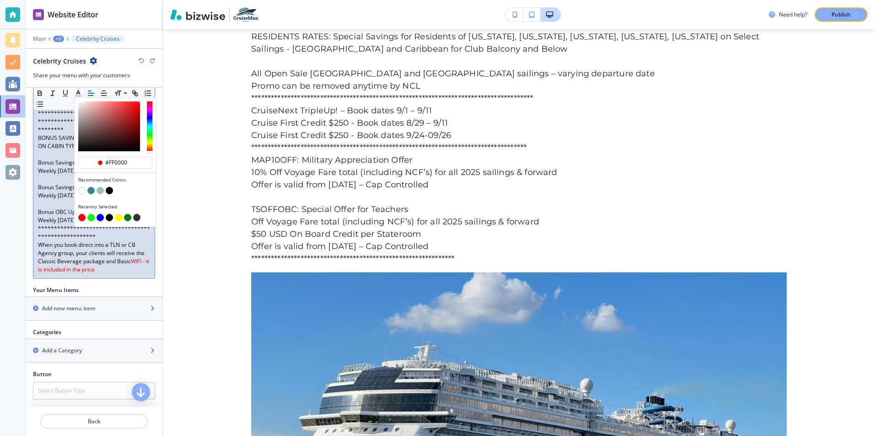
click at [120, 274] on p "When you book direct into a TLN or CB Agency group, your clients will receive t…" at bounding box center [94, 257] width 112 height 33
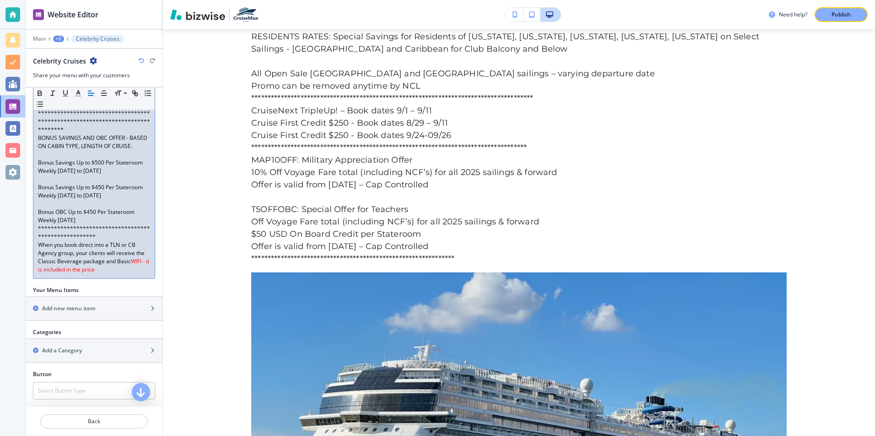
click at [147, 205] on div "**********" at bounding box center [93, 96] width 121 height 363
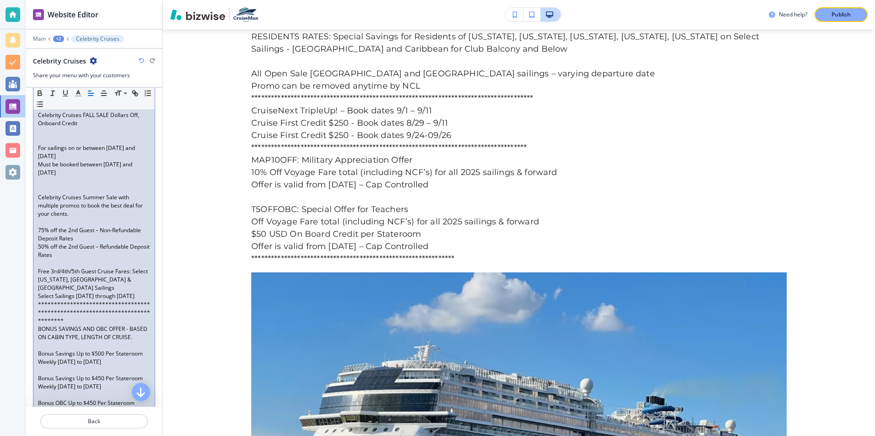
scroll to position [143, 0]
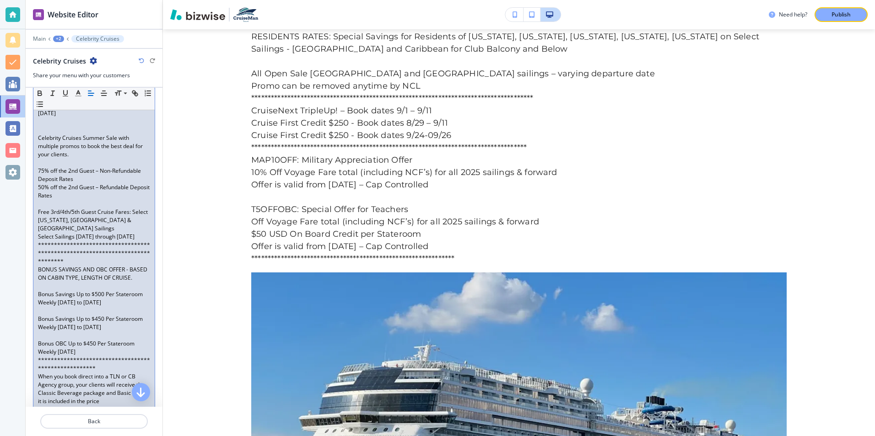
click at [104, 139] on p "Celebrity Cruises Summer Sale with multiple promos to book the best deal for yo…" at bounding box center [94, 146] width 112 height 25
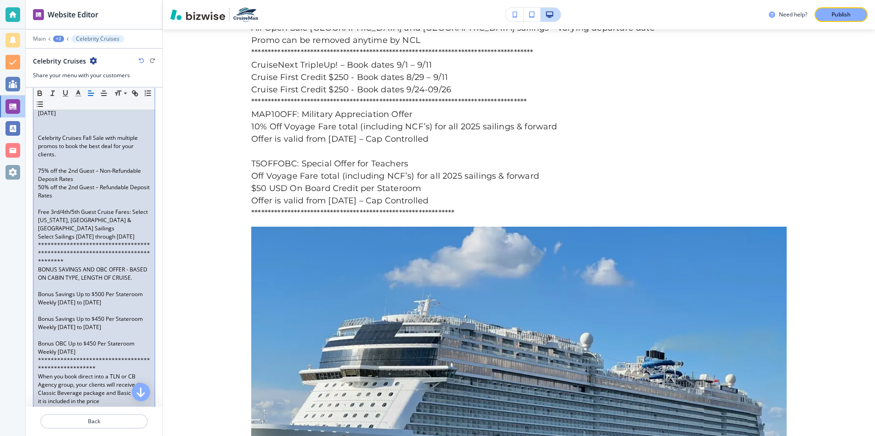
scroll to position [6138, 0]
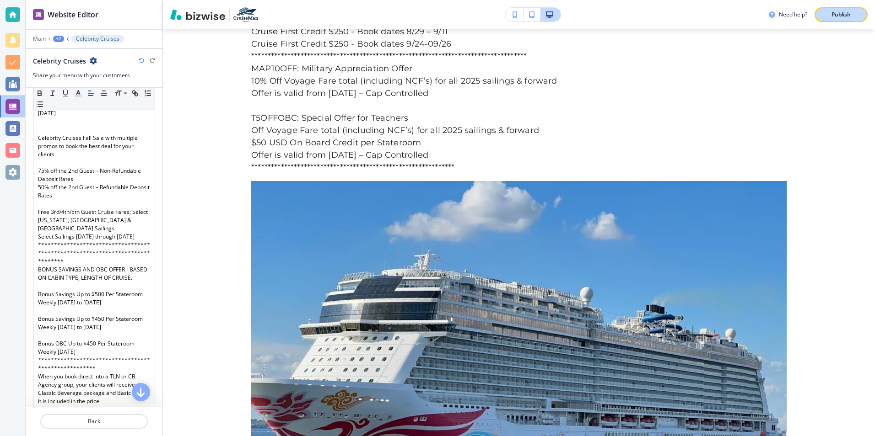
click at [843, 19] on button "Publish" at bounding box center [840, 14] width 53 height 15
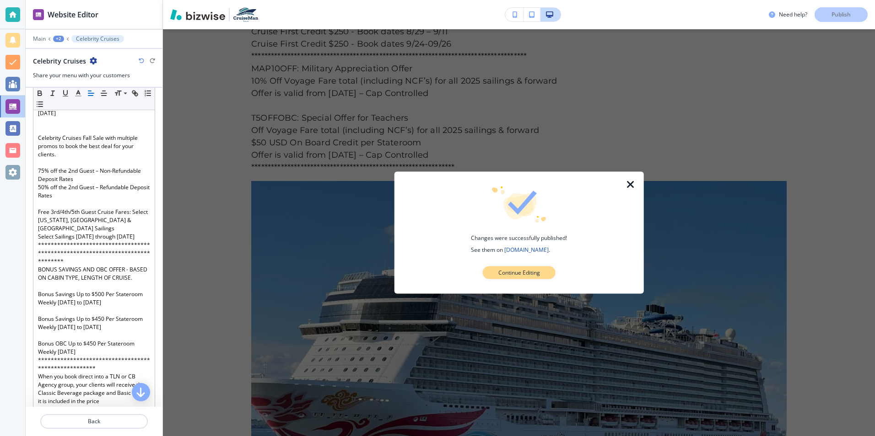
click at [548, 272] on button "Continue Editing" at bounding box center [519, 273] width 73 height 13
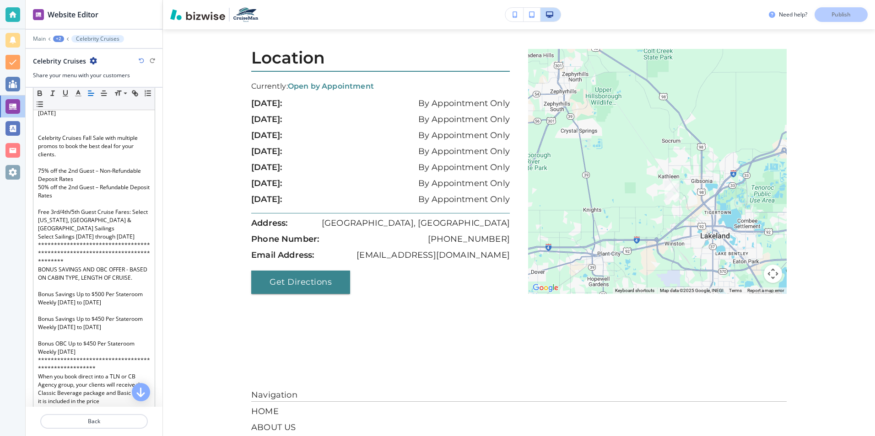
scroll to position [7510, 0]
